Goal: Task Accomplishment & Management: Manage account settings

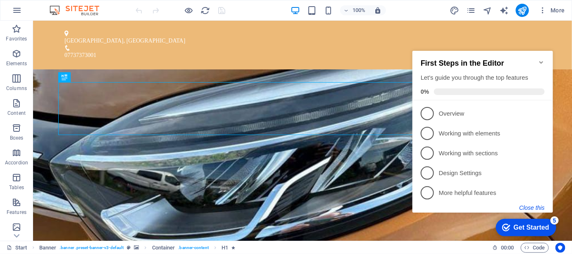
click at [533, 208] on button "Close this" at bounding box center [531, 207] width 25 height 7
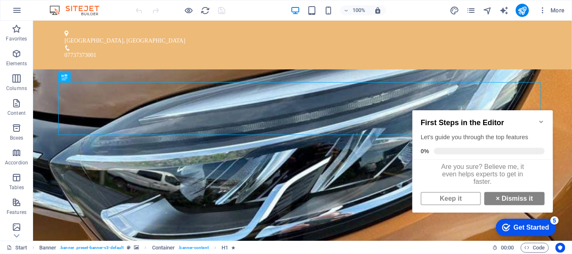
click at [541, 118] on icon "Minimize checklist" at bounding box center [541, 121] width 7 height 7
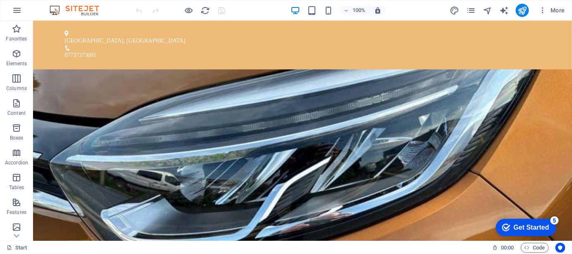
drag, startPoint x: 568, startPoint y: 47, endPoint x: 597, endPoint y: 32, distance: 32.4
click at [19, 12] on icon "button" at bounding box center [17, 10] width 10 height 10
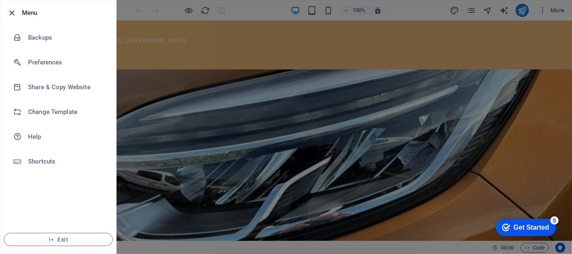
click at [9, 9] on icon "button" at bounding box center [12, 13] width 10 height 10
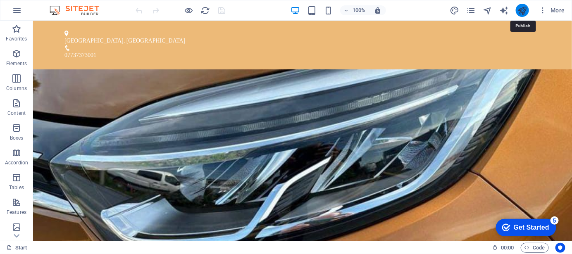
click at [521, 7] on icon "publish" at bounding box center [522, 11] width 10 height 10
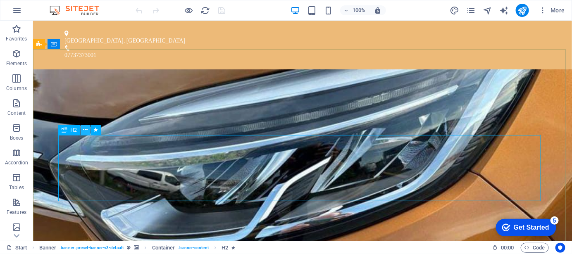
click at [81, 131] on button at bounding box center [86, 130] width 10 height 10
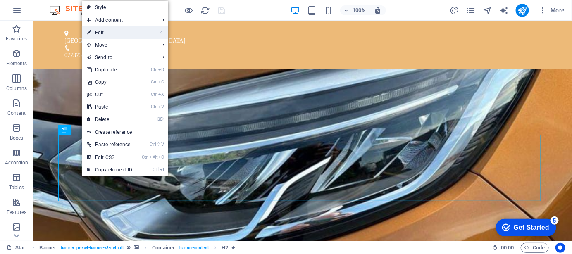
click at [132, 35] on link "⏎ Edit" at bounding box center [109, 32] width 55 height 12
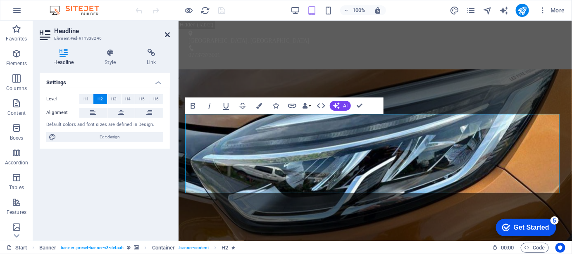
click at [165, 34] on icon at bounding box center [167, 34] width 5 height 7
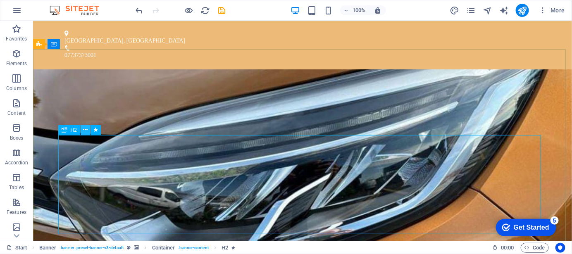
click at [87, 130] on icon at bounding box center [85, 130] width 5 height 9
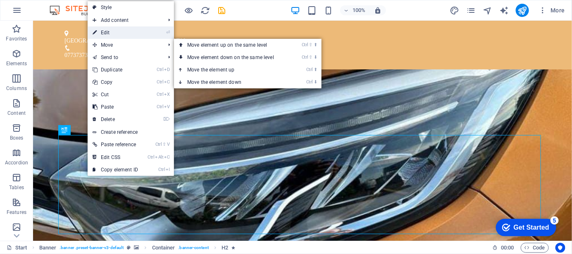
click at [121, 36] on link "⏎ Edit" at bounding box center [115, 32] width 55 height 12
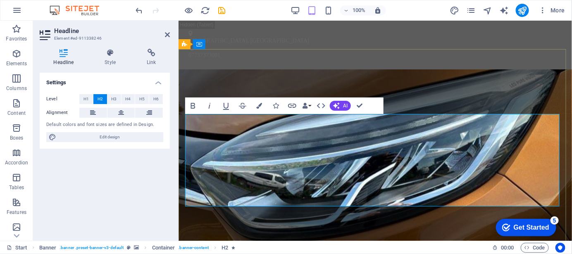
drag, startPoint x: 426, startPoint y: 198, endPoint x: 321, endPoint y: 198, distance: 105.4
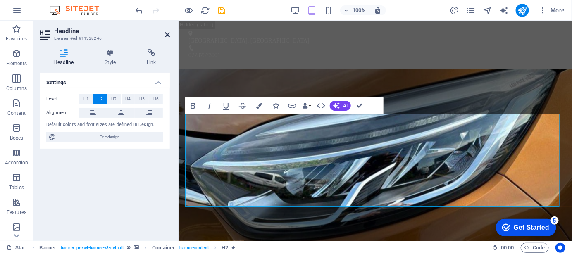
click at [166, 32] on icon at bounding box center [167, 34] width 5 height 7
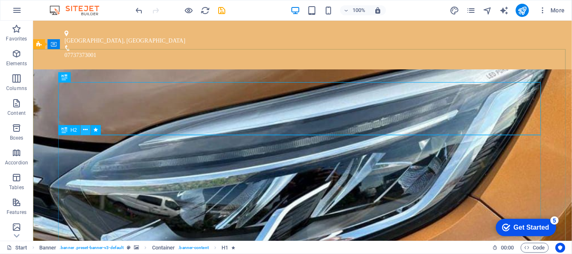
click at [85, 131] on icon at bounding box center [85, 130] width 5 height 9
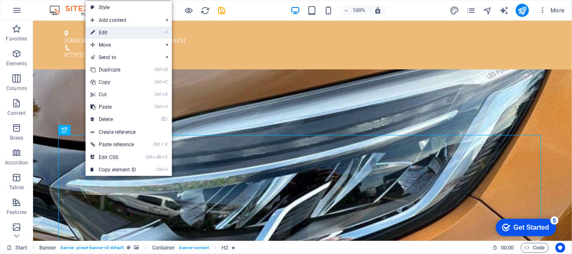
click at [118, 30] on link "⏎ Edit" at bounding box center [113, 32] width 55 height 12
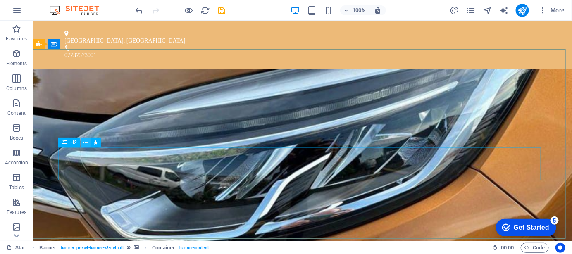
click at [87, 144] on icon at bounding box center [85, 142] width 5 height 9
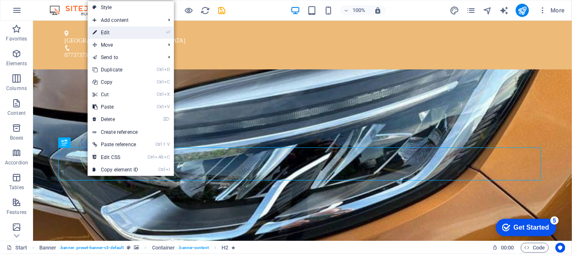
click at [127, 33] on link "⏎ Edit" at bounding box center [115, 32] width 55 height 12
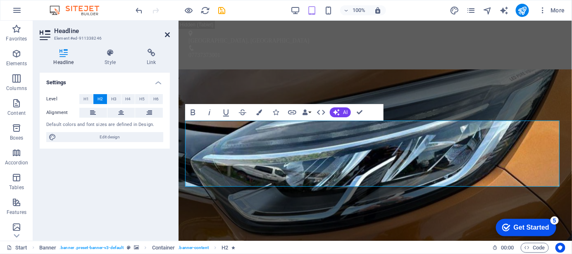
click at [165, 33] on icon at bounding box center [167, 34] width 5 height 7
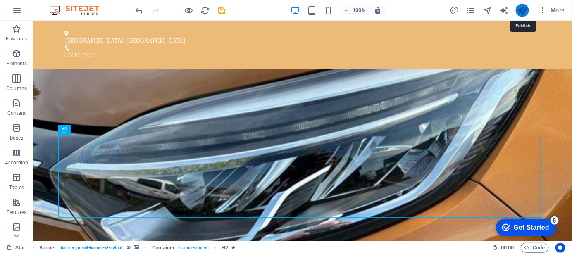
click at [0, 0] on icon "publish" at bounding box center [0, 0] width 0 height 0
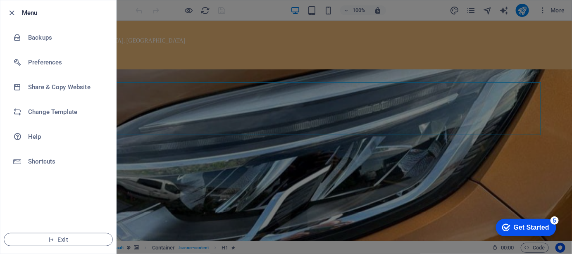
click at [21, 14] on div at bounding box center [14, 13] width 15 height 10
click at [12, 11] on icon "button" at bounding box center [12, 13] width 10 height 10
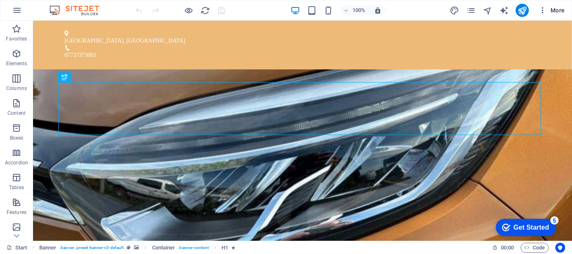
click at [553, 14] on span "More" at bounding box center [552, 10] width 26 height 8
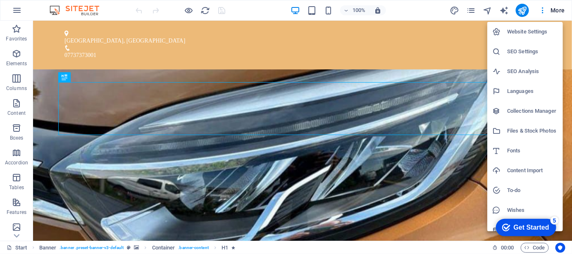
click at [430, 41] on div at bounding box center [286, 127] width 572 height 254
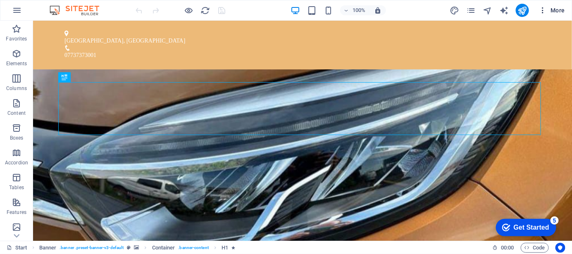
click at [559, 10] on span "More" at bounding box center [552, 10] width 26 height 8
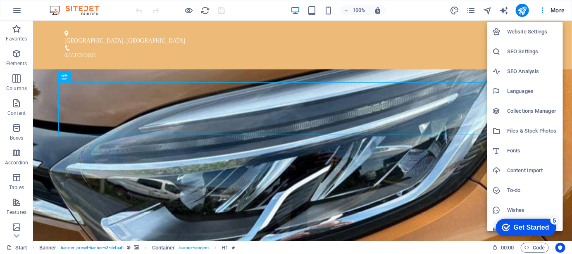
click at [542, 36] on h6 "Website Settings" at bounding box center [532, 32] width 51 height 10
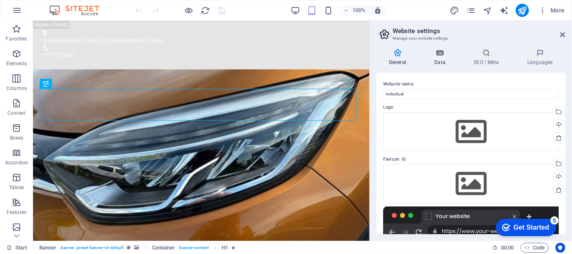
click at [444, 55] on icon at bounding box center [440, 53] width 36 height 8
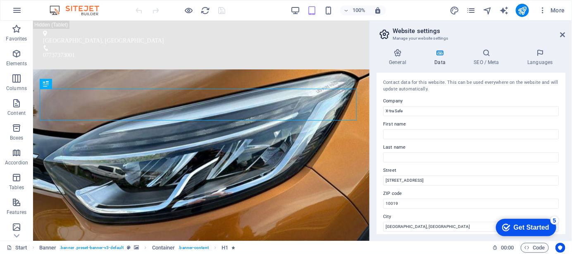
drag, startPoint x: 563, startPoint y: 123, endPoint x: 565, endPoint y: 150, distance: 27.8
click at [565, 150] on div "Contact data for this website. This can be used everywhere on the website and w…" at bounding box center [471, 154] width 189 height 162
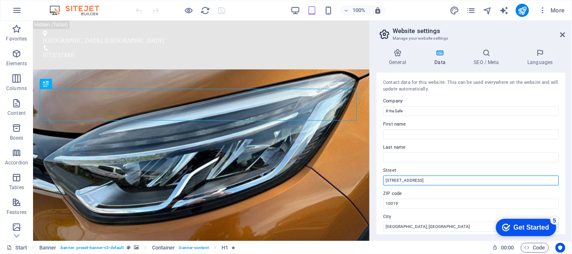
click at [439, 180] on input "[STREET_ADDRESS]" at bounding box center [471, 181] width 176 height 10
type input "1"
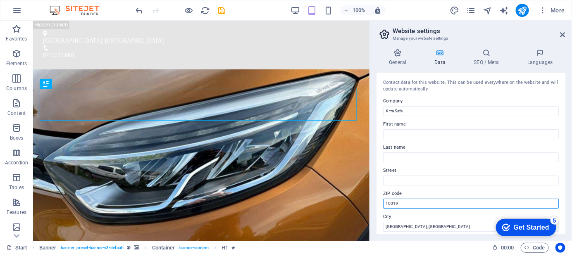
click at [418, 205] on input "10019" at bounding box center [471, 204] width 176 height 10
type input "1"
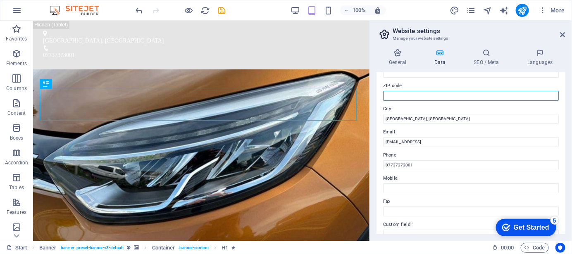
scroll to position [111, 0]
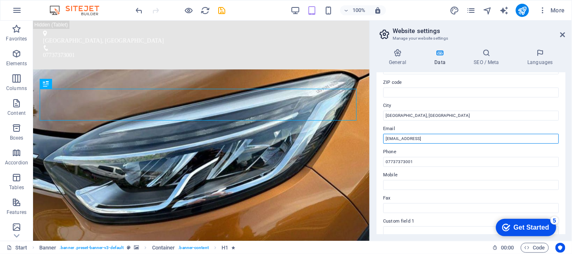
drag, startPoint x: 486, startPoint y: 139, endPoint x: 379, endPoint y: 137, distance: 106.2
click at [379, 137] on div "Contact data for this website. This can be used everywhere on the website and w…" at bounding box center [471, 154] width 189 height 162
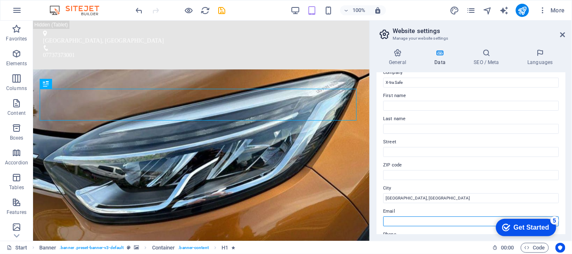
scroll to position [0, 0]
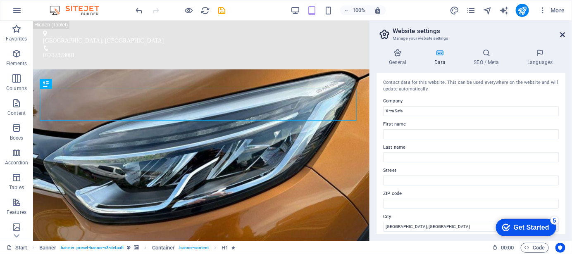
click at [562, 33] on icon at bounding box center [562, 34] width 5 height 7
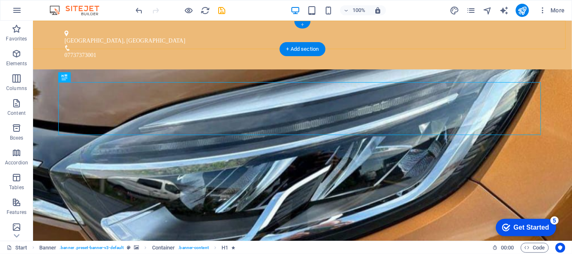
click at [304, 24] on div "+" at bounding box center [302, 24] width 16 height 7
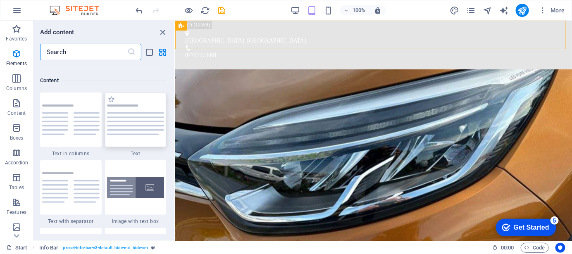
scroll to position [1446, 0]
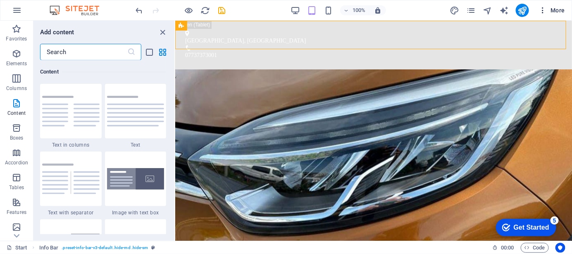
click at [559, 8] on span "More" at bounding box center [552, 10] width 26 height 8
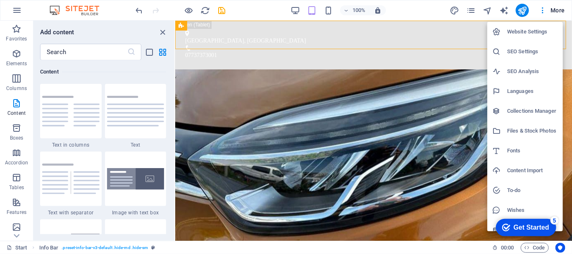
click at [424, 11] on div at bounding box center [286, 127] width 572 height 254
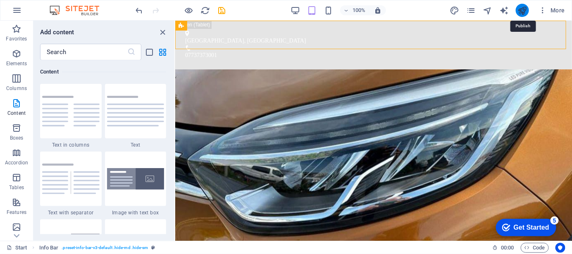
click at [526, 9] on icon "publish" at bounding box center [522, 11] width 10 height 10
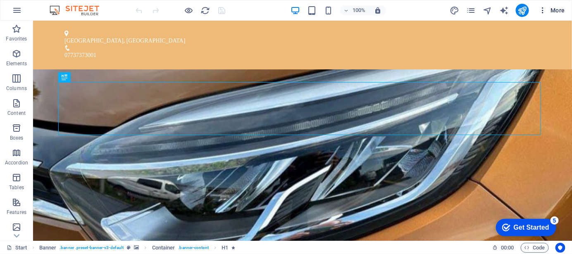
click at [553, 12] on span "More" at bounding box center [552, 10] width 26 height 8
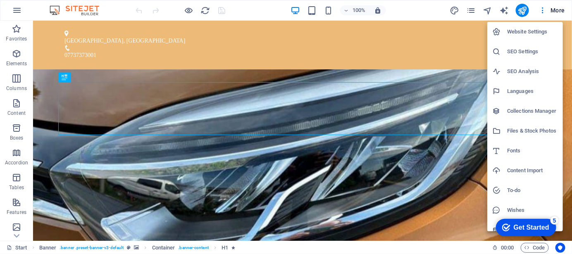
click at [539, 30] on h6 "Website Settings" at bounding box center [532, 32] width 51 height 10
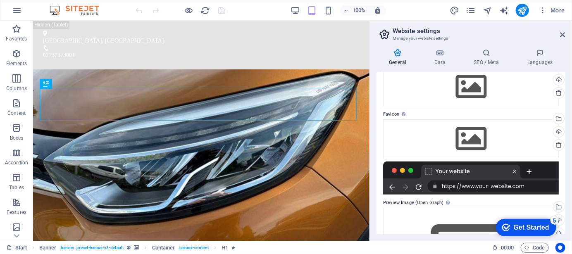
scroll to position [119, 0]
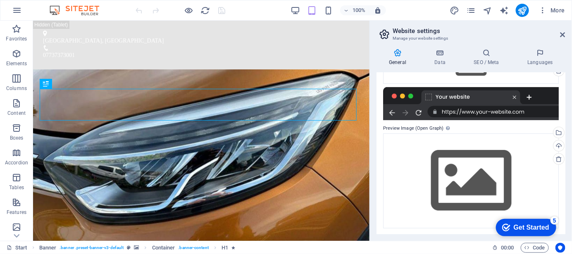
drag, startPoint x: 565, startPoint y: 90, endPoint x: 67, endPoint y: 14, distance: 503.4
click at [441, 60] on h4 "Data" at bounding box center [441, 57] width 39 height 17
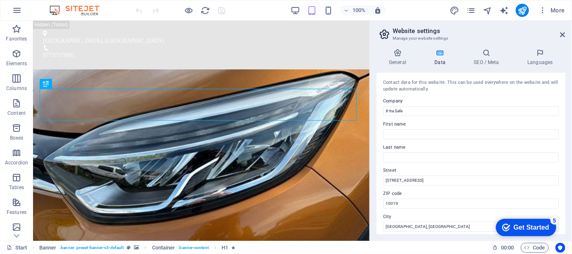
drag, startPoint x: 563, startPoint y: 114, endPoint x: 569, endPoint y: 161, distance: 47.5
click at [569, 161] on div "General Data SEO / Meta Languages Website name Individual Logo Drag files here,…" at bounding box center [471, 141] width 202 height 199
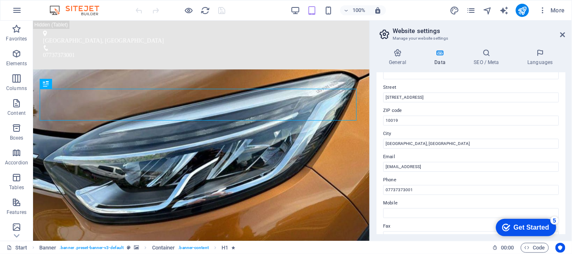
scroll to position [81, 0]
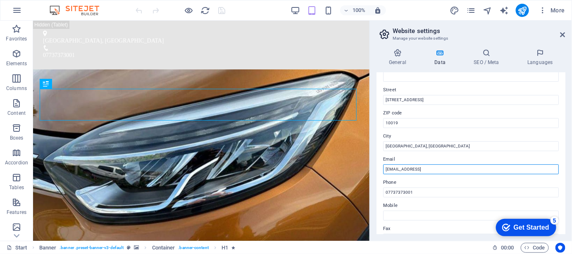
click at [494, 168] on input "[EMAIL_ADDRESS]" at bounding box center [471, 170] width 176 height 10
type input "8"
type input "[EMAIL_ADDRESS][DOMAIN_NAME]"
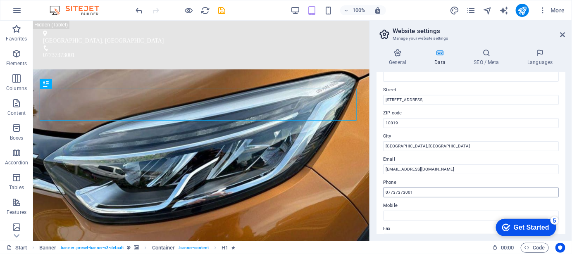
type input "[PERSON_NAME]"
type input "Ghetau"
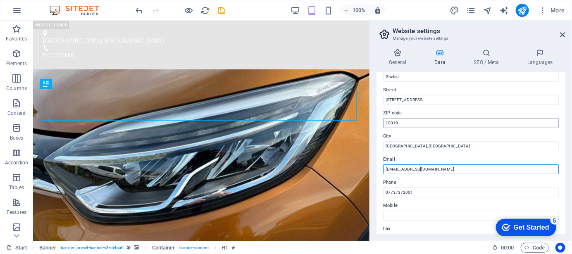
type input "[EMAIL_ADDRESS][DOMAIN_NAME]"
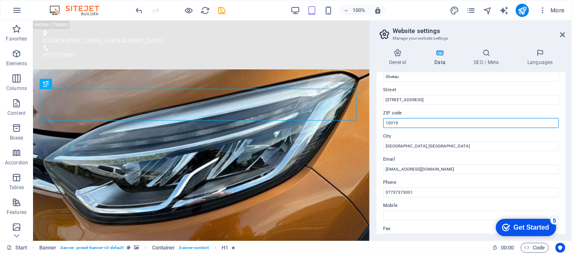
click at [446, 127] on input "10019" at bounding box center [471, 123] width 176 height 10
type input "1"
type input "CO10 0UP"
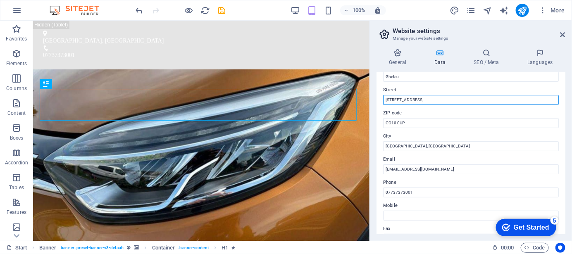
click at [455, 103] on input "[STREET_ADDRESS]" at bounding box center [471, 100] width 176 height 10
type input "1"
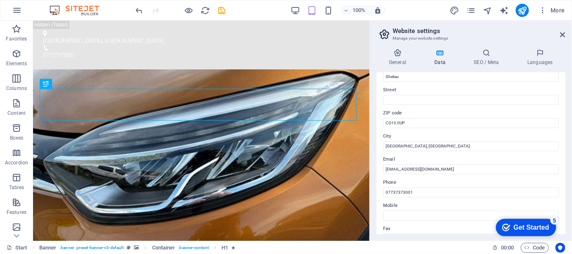
drag, startPoint x: 563, startPoint y: 129, endPoint x: 559, endPoint y: 92, distance: 37.4
click at [559, 92] on div "Contact data for this website. This can be used everywhere on the website and w…" at bounding box center [471, 154] width 189 height 162
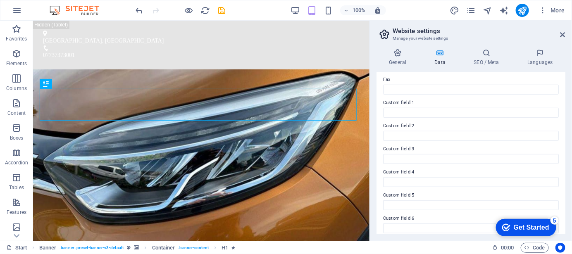
scroll to position [235, 0]
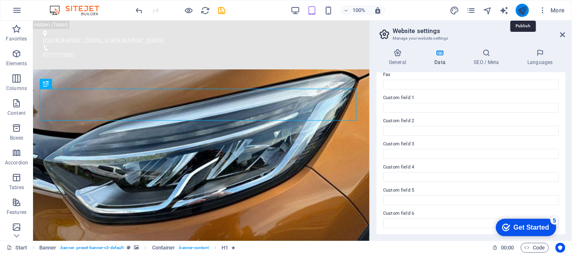
click at [522, 11] on icon "publish" at bounding box center [522, 11] width 10 height 10
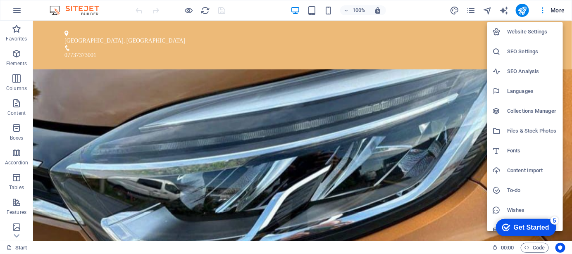
click at [534, 29] on h6 "Website Settings" at bounding box center [532, 32] width 51 height 10
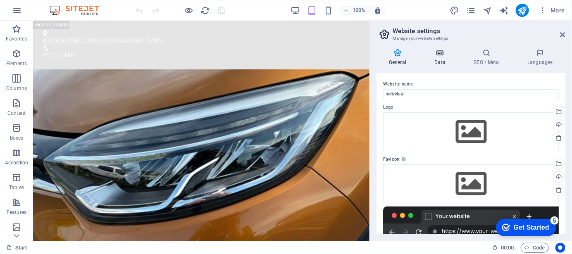
click at [439, 55] on icon at bounding box center [440, 53] width 36 height 8
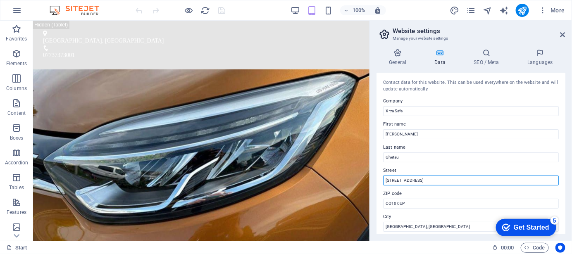
click at [444, 180] on input "[STREET_ADDRESS]" at bounding box center [471, 181] width 176 height 10
drag, startPoint x: 444, startPoint y: 180, endPoint x: 381, endPoint y: 184, distance: 62.6
click at [381, 184] on div "Contact data for this website. This can be used everywhere on the website and w…" at bounding box center [471, 154] width 189 height 162
type input "[STREET_ADDRESS]"
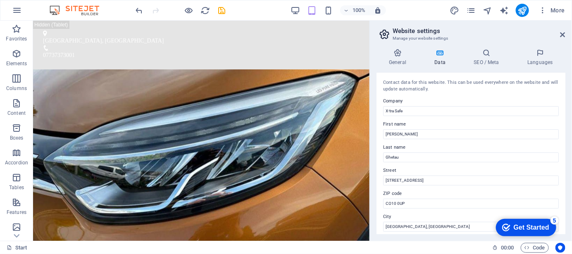
drag, startPoint x: 566, startPoint y: 129, endPoint x: 565, endPoint y: 171, distance: 41.8
click at [565, 171] on div "General Data SEO / Meta Languages Website name Individual Logo Drag files here,…" at bounding box center [471, 141] width 202 height 199
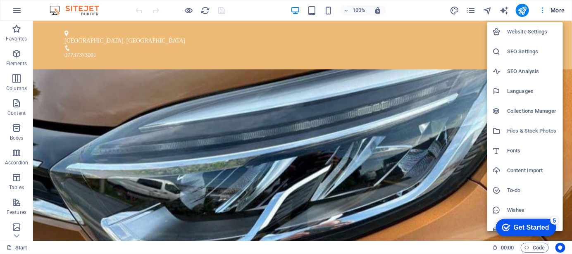
click at [553, 7] on div at bounding box center [286, 127] width 572 height 254
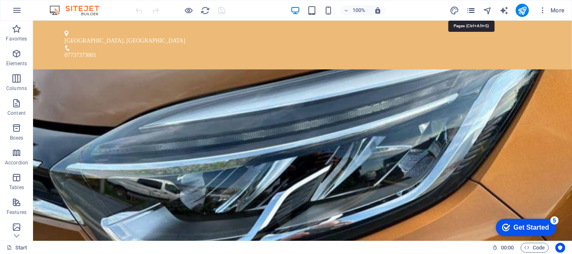
click at [471, 8] on icon "pages" at bounding box center [471, 11] width 10 height 10
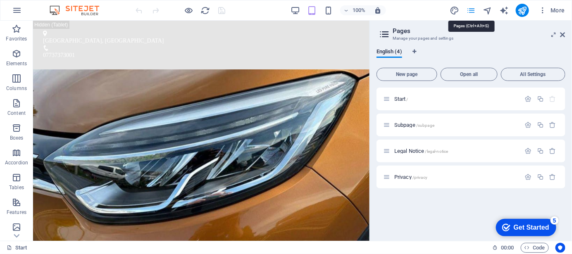
click at [471, 8] on icon "pages" at bounding box center [471, 11] width 10 height 10
click at [563, 34] on icon at bounding box center [562, 34] width 5 height 7
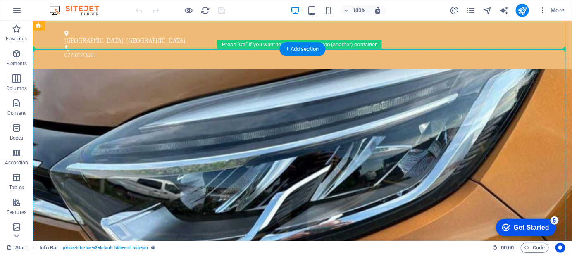
drag, startPoint x: 565, startPoint y: 39, endPoint x: 563, endPoint y: 66, distance: 27.4
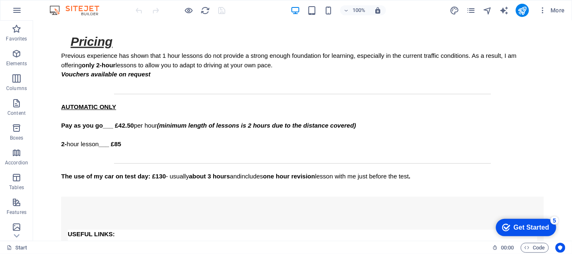
scroll to position [876, 0]
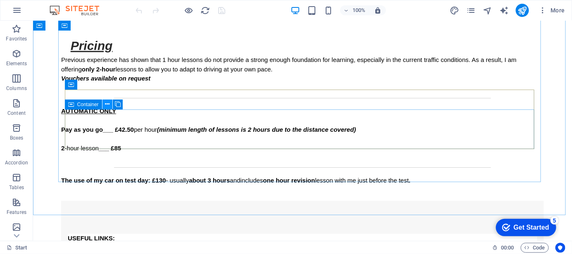
click at [111, 104] on button at bounding box center [108, 105] width 10 height 10
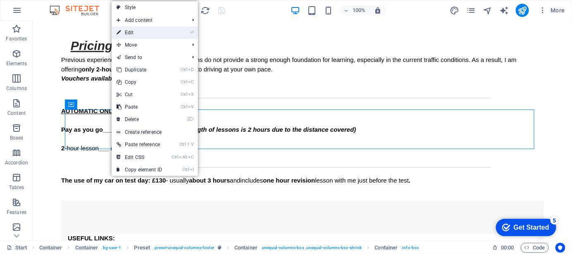
click at [150, 30] on link "⏎ Edit" at bounding box center [139, 32] width 55 height 12
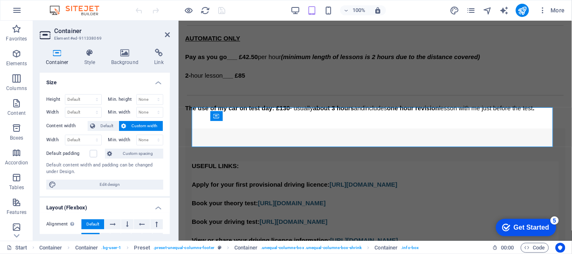
scroll to position [844, 0]
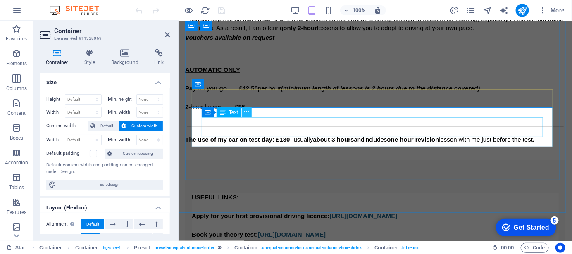
click at [246, 114] on icon at bounding box center [246, 112] width 5 height 9
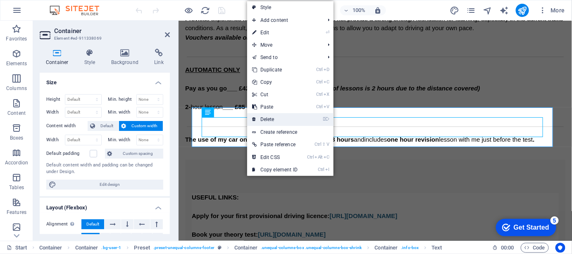
click at [277, 120] on link "⌦ Delete" at bounding box center [274, 119] width 55 height 12
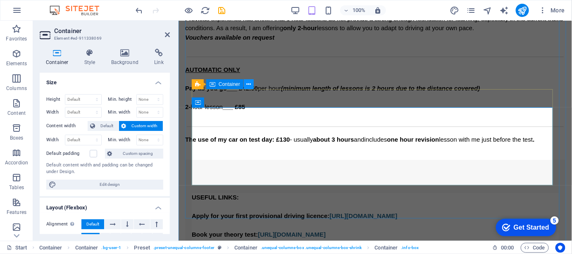
click at [253, 86] on button at bounding box center [249, 84] width 10 height 10
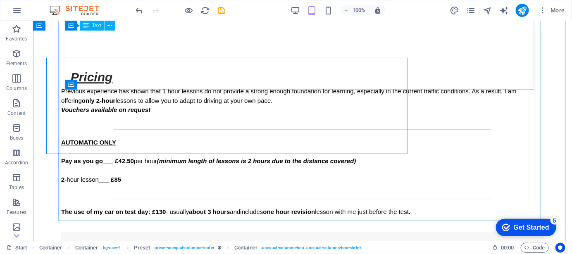
scroll to position [876, 0]
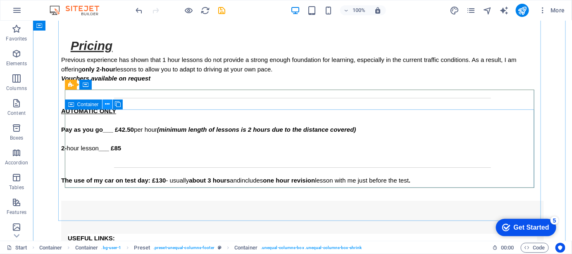
click at [107, 107] on icon at bounding box center [107, 104] width 5 height 9
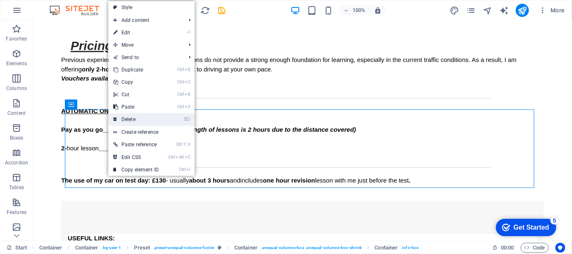
click at [139, 118] on link "⌦ Delete" at bounding box center [135, 119] width 55 height 12
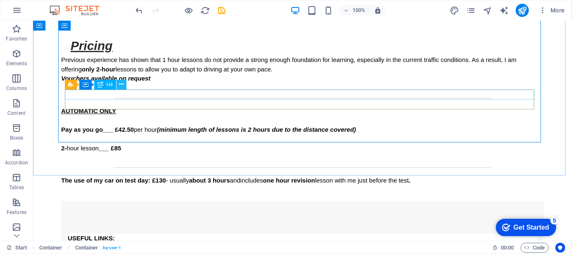
click at [122, 85] on icon at bounding box center [121, 84] width 5 height 9
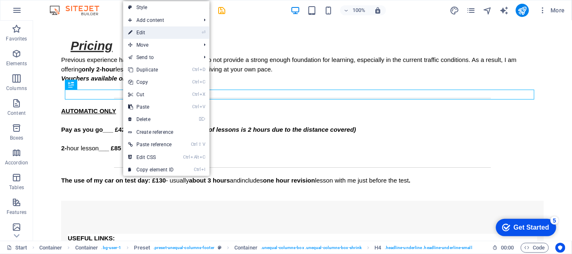
click at [160, 36] on link "⏎ Edit" at bounding box center [150, 32] width 55 height 12
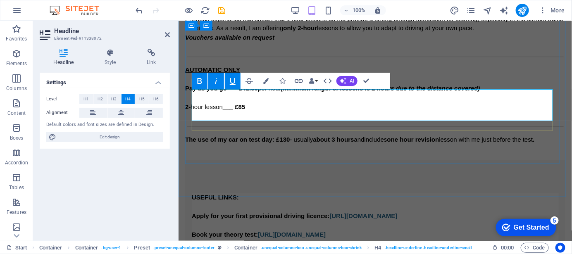
drag, startPoint x: 248, startPoint y: 108, endPoint x: 191, endPoint y: 110, distance: 57.1
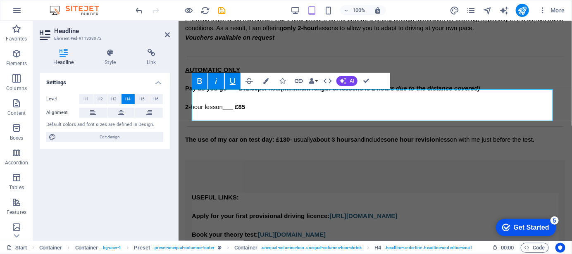
click at [214, 82] on icon "button" at bounding box center [216, 81] width 10 height 10
drag, startPoint x: 249, startPoint y: 108, endPoint x: 193, endPoint y: 109, distance: 55.8
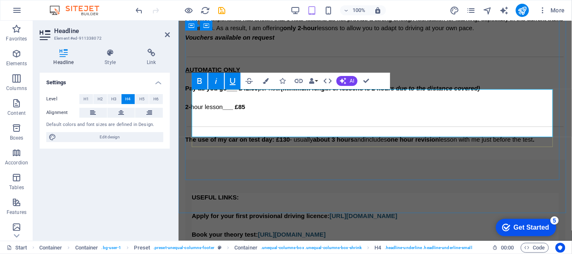
click at [214, 83] on icon "button" at bounding box center [216, 81] width 10 height 10
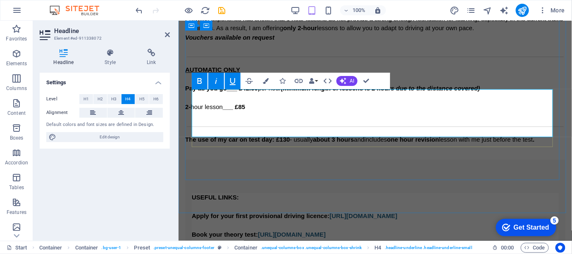
drag, startPoint x: 226, startPoint y: 108, endPoint x: 192, endPoint y: 110, distance: 33.9
click at [217, 81] on icon "button" at bounding box center [216, 81] width 10 height 10
click at [232, 82] on icon "button" at bounding box center [233, 81] width 10 height 10
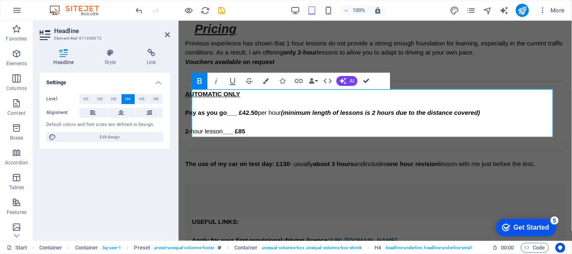
scroll to position [876, 0]
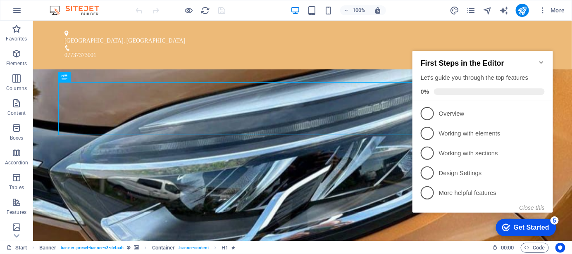
click at [541, 59] on icon "Minimize checklist" at bounding box center [541, 62] width 7 height 7
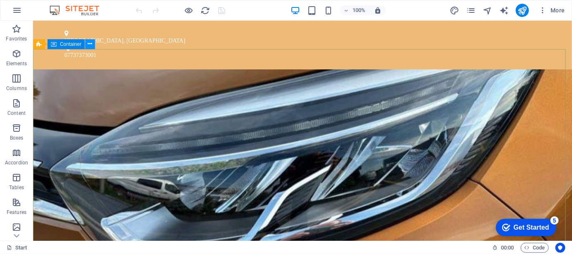
click at [91, 46] on icon at bounding box center [90, 44] width 5 height 9
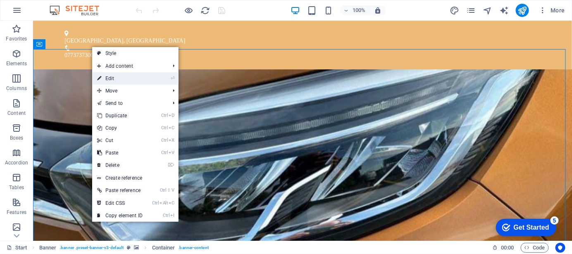
drag, startPoint x: 116, startPoint y: 79, endPoint x: 84, endPoint y: 81, distance: 31.9
click at [116, 79] on link "⏎ Edit" at bounding box center [119, 78] width 55 height 12
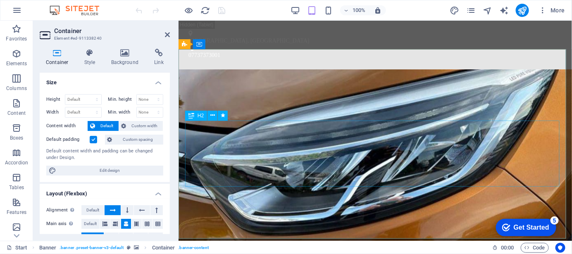
click at [238, 45] on icon at bounding box center [236, 44] width 5 height 9
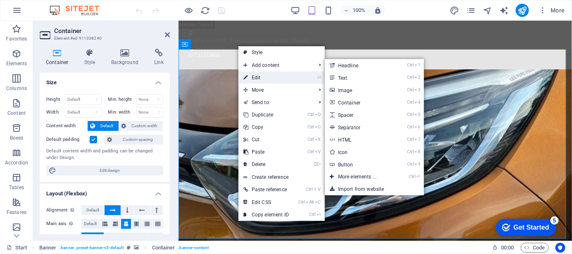
click at [262, 76] on link "⏎ Edit" at bounding box center [265, 78] width 55 height 12
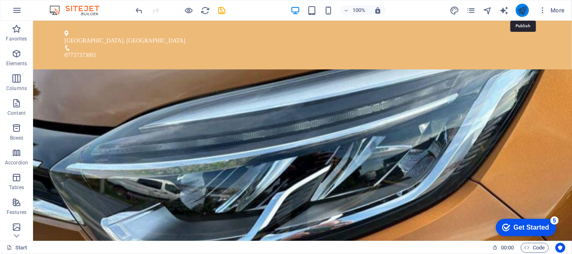
click at [522, 12] on icon "publish" at bounding box center [522, 11] width 10 height 10
